Goal: Complete application form: Complete application form

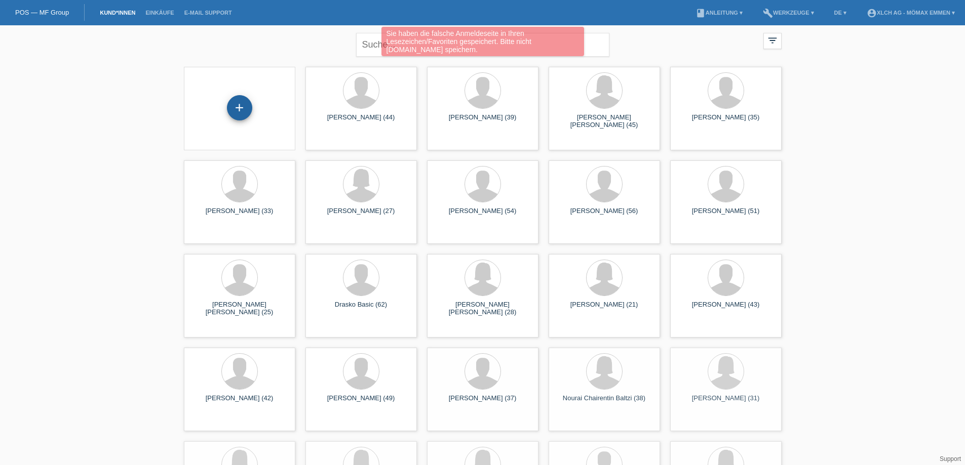
click at [234, 114] on div "+" at bounding box center [239, 107] width 25 height 25
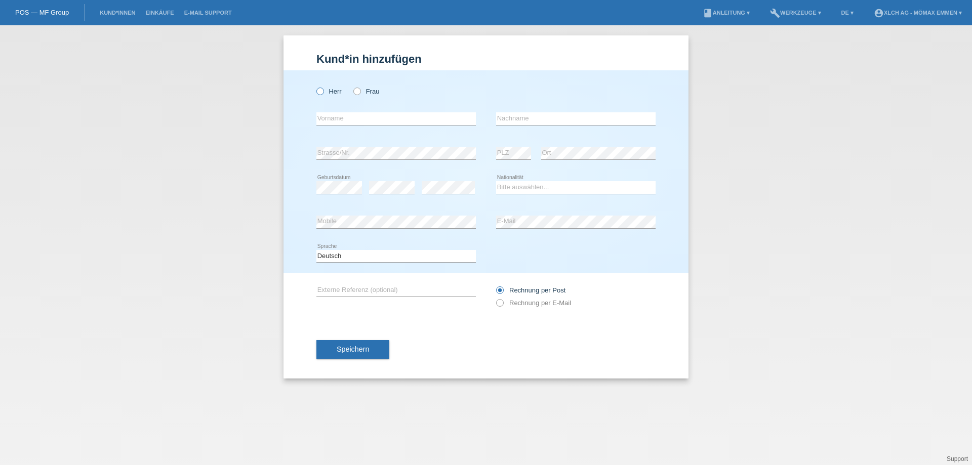
click at [315, 86] on icon at bounding box center [315, 86] width 0 height 0
click at [321, 93] on input "Herr" at bounding box center [319, 91] width 7 height 7
radio input "true"
click at [332, 117] on input "text" at bounding box center [395, 118] width 159 height 13
type input "m"
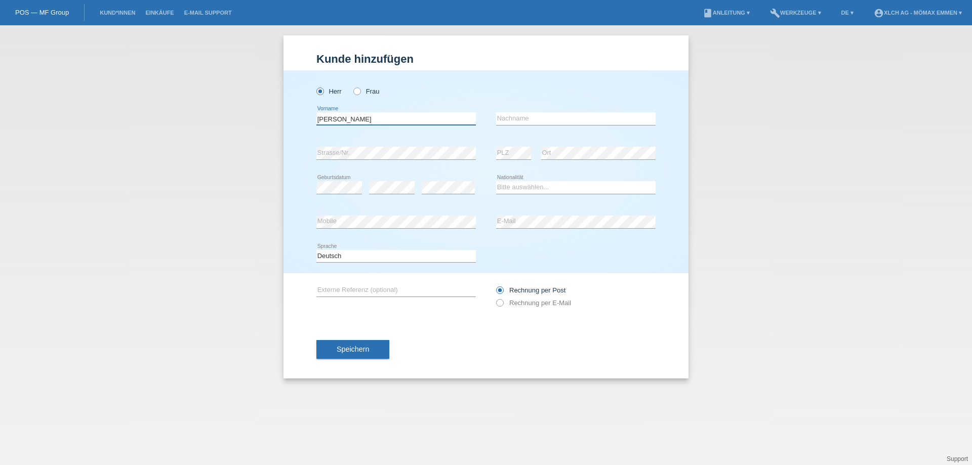
click at [362, 118] on input "Murat Khalil" at bounding box center [395, 118] width 159 height 13
type input "Murat Khalil Ahmed"
click at [517, 117] on input "text" at bounding box center [575, 118] width 159 height 13
type input "Rinko"
click at [573, 188] on select "Bitte auswählen... Schweiz Deutschland Liechtenstein Österreich ------------ Af…" at bounding box center [575, 187] width 159 height 12
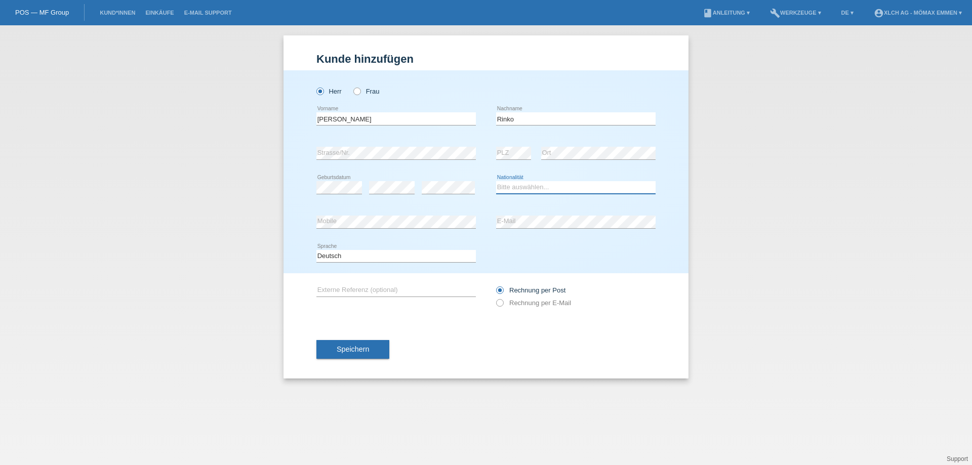
select select "IQ"
click at [496, 181] on select "Bitte auswählen... Schweiz Deutschland Liechtenstein Österreich ------------ Af…" at bounding box center [575, 187] width 159 height 12
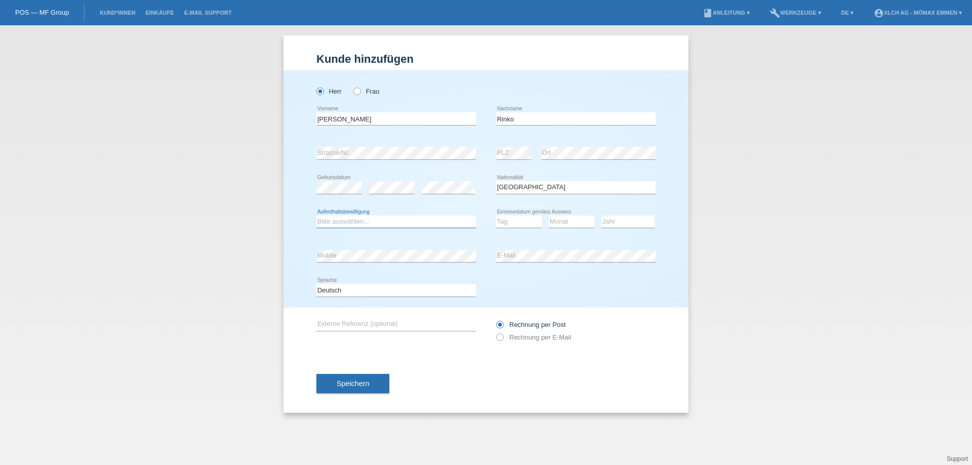
click at [422, 223] on select "Bitte auswählen... C B B - Flüchtlingsstatus Andere" at bounding box center [395, 222] width 159 height 12
select select "B"
click at [316, 216] on select "Bitte auswählen... C B B - Flüchtlingsstatus Andere" at bounding box center [395, 222] width 159 height 12
click at [512, 225] on select "Tag 01 02 03 04 05 06 07 08 09 10 11" at bounding box center [519, 222] width 46 height 12
select select "31"
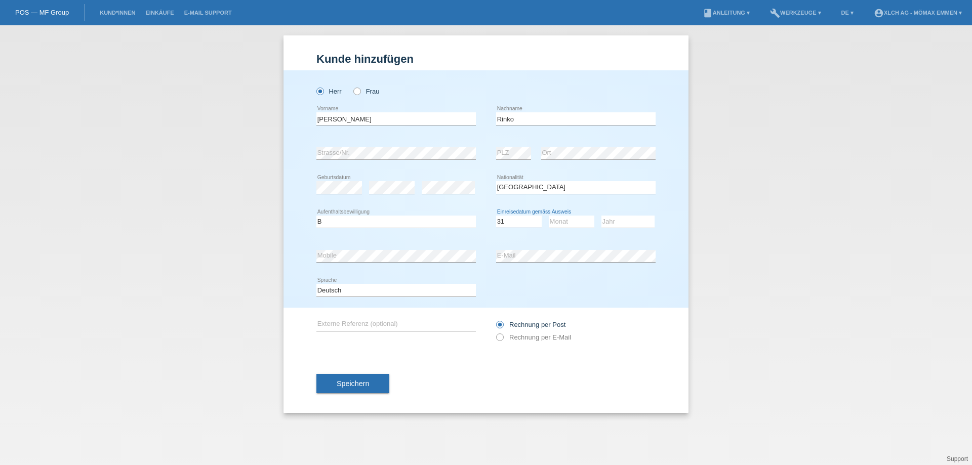
click at [496, 216] on select "Tag 01 02 03 04 05 06 07 08 09 10 11" at bounding box center [519, 222] width 46 height 12
click at [556, 221] on select "Monat 01 02 03 04 05 06 07 08 09 10 11" at bounding box center [572, 222] width 46 height 12
select select "07"
click at [549, 216] on select "Monat 01 02 03 04 05 06 07 08 09 10 11" at bounding box center [572, 222] width 46 height 12
click at [634, 223] on select "Jahr 2025 2024 2023 2022 2021 2020 2019 2018 2017 2016 2015 2014 2013 2012 2011…" at bounding box center [628, 222] width 53 height 12
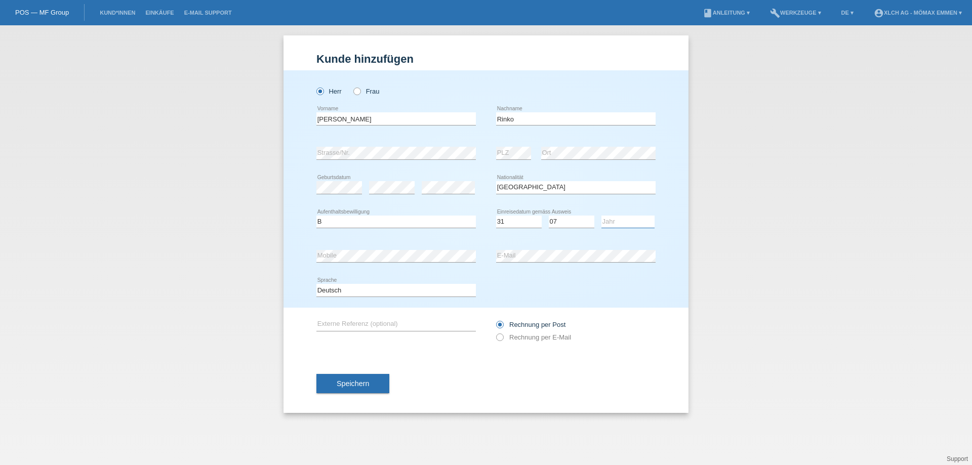
select select "2003"
click at [602, 216] on select "Jahr 2025 2024 2023 2022 2021 2020 2019 2018 2017 2016 2015 2014 2013 2012 2011…" at bounding box center [628, 222] width 53 height 12
click at [521, 337] on label "Rechnung per E-Mail" at bounding box center [533, 338] width 75 height 8
click at [503, 337] on input "Rechnung per E-Mail" at bounding box center [499, 340] width 7 height 13
radio input "true"
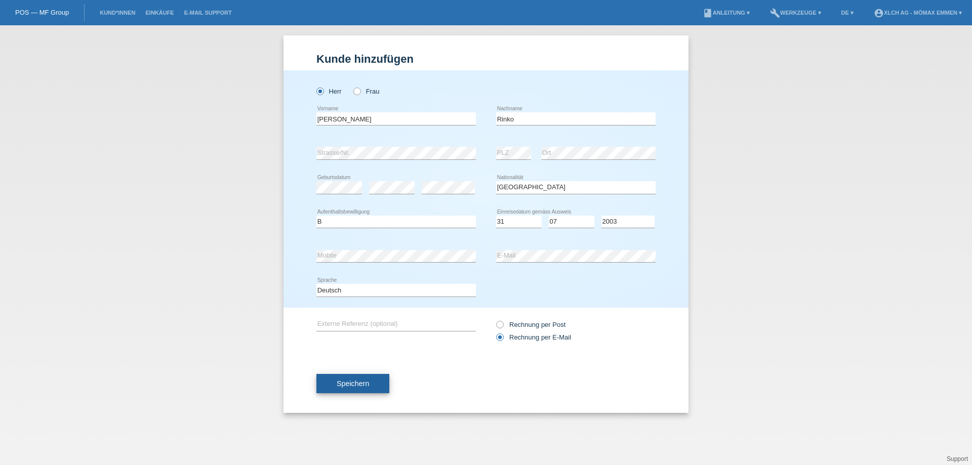
click at [380, 383] on button "Speichern" at bounding box center [352, 383] width 73 height 19
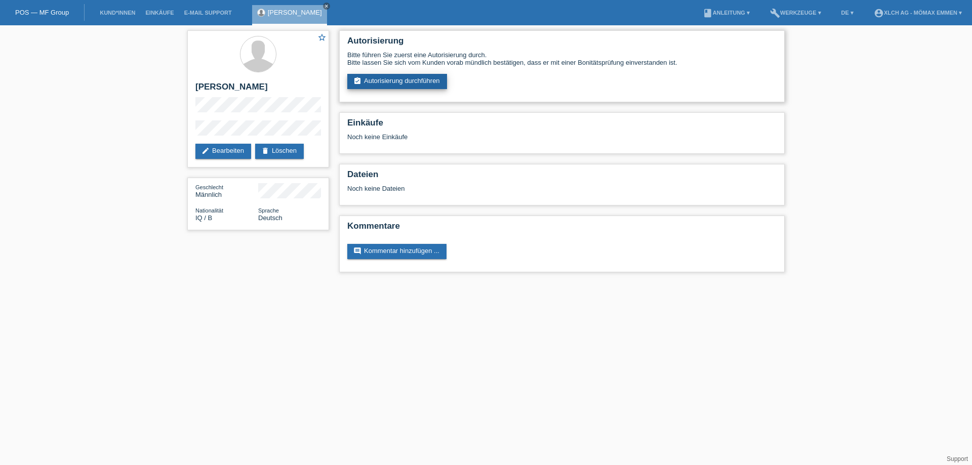
click at [406, 83] on link "assignment_turned_in Autorisierung durchführen" at bounding box center [397, 81] width 100 height 15
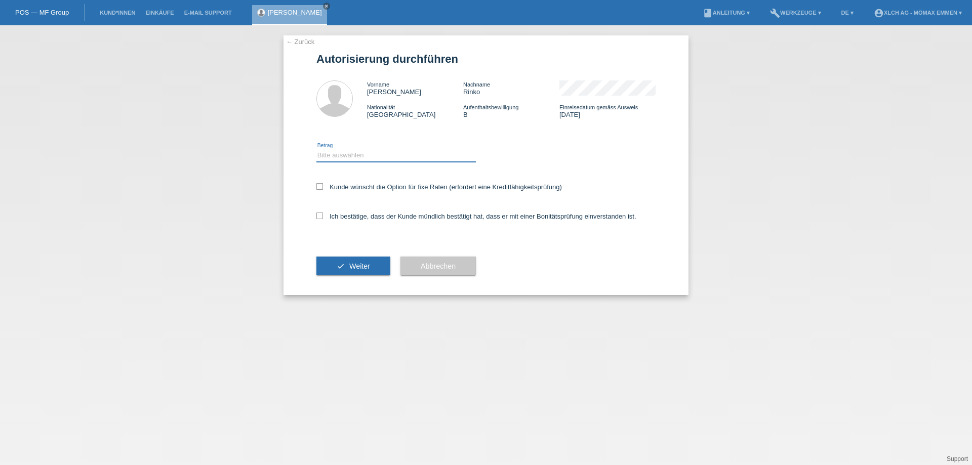
click at [364, 156] on select "Bitte auswählen CHF 1.00 - CHF 499.00 CHF 500.00 - CHF 1'999.00 CHF 2'000.00 - …" at bounding box center [395, 155] width 159 height 12
select select "2"
click at [316, 149] on select "Bitte auswählen CHF 1.00 - CHF 499.00 CHF 500.00 - CHF 1'999.00 CHF 2'000.00 - …" at bounding box center [395, 155] width 159 height 12
click at [349, 186] on label "Kunde wünscht die Option für fixe Raten (erfordert eine Kreditfähigkeitsprüfung)" at bounding box center [439, 187] width 246 height 8
click at [323, 186] on input "Kunde wünscht die Option für fixe Raten (erfordert eine Kreditfähigkeitsprüfung)" at bounding box center [319, 186] width 7 height 7
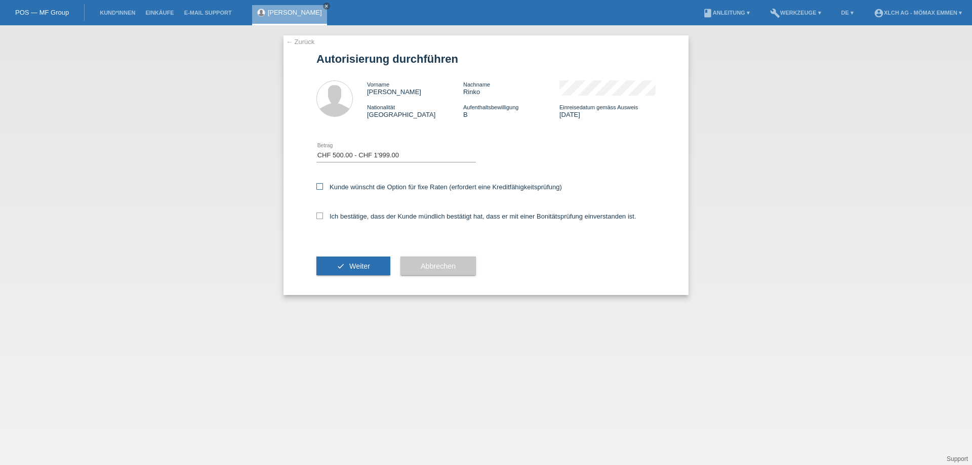
checkbox input "true"
click at [351, 214] on label "Ich bestätige, dass der Kunde mündlich bestätigt hat, dass er mit einer Bonität…" at bounding box center [476, 217] width 320 height 8
click at [323, 214] on input "Ich bestätige, dass der Kunde mündlich bestätigt hat, dass er mit einer Bonität…" at bounding box center [319, 216] width 7 height 7
checkbox input "true"
click at [354, 266] on span "Weiter" at bounding box center [359, 266] width 21 height 8
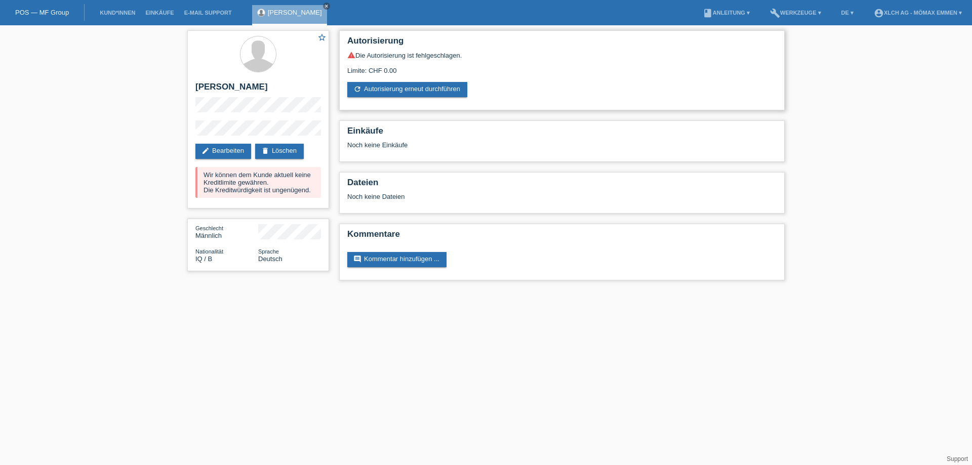
drag, startPoint x: 382, startPoint y: 70, endPoint x: 402, endPoint y: 69, distance: 19.8
click at [402, 69] on div "Limite: CHF 0.00" at bounding box center [561, 66] width 429 height 15
